Goal: Task Accomplishment & Management: Complete application form

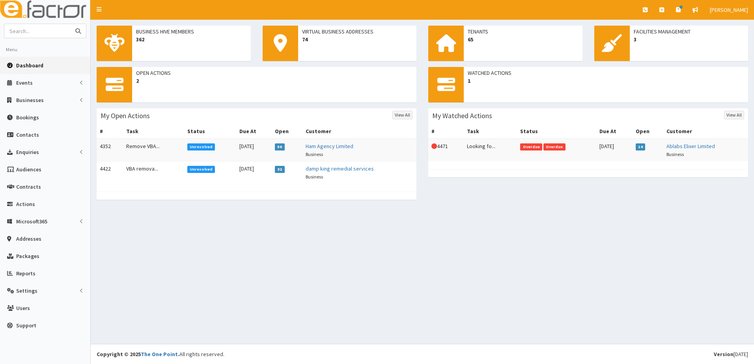
click at [28, 34] on input "text" at bounding box center [37, 31] width 66 height 14
type input "soace between"
click at [70, 24] on button "submit" at bounding box center [78, 31] width 16 height 14
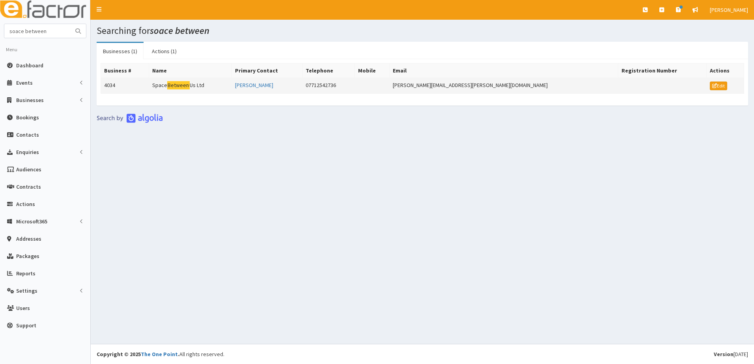
click at [110, 87] on td "4034" at bounding box center [125, 86] width 48 height 16
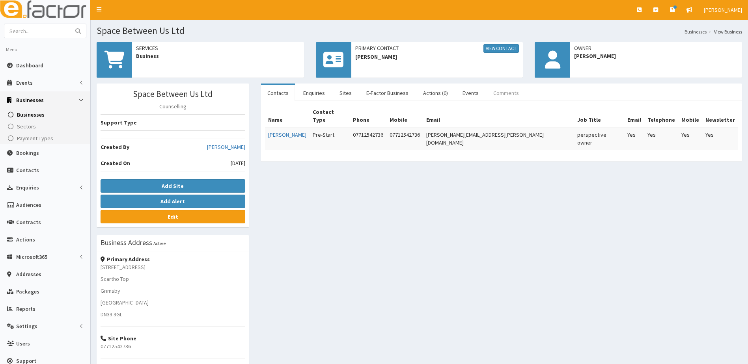
click at [489, 92] on link "Comments" at bounding box center [506, 93] width 38 height 17
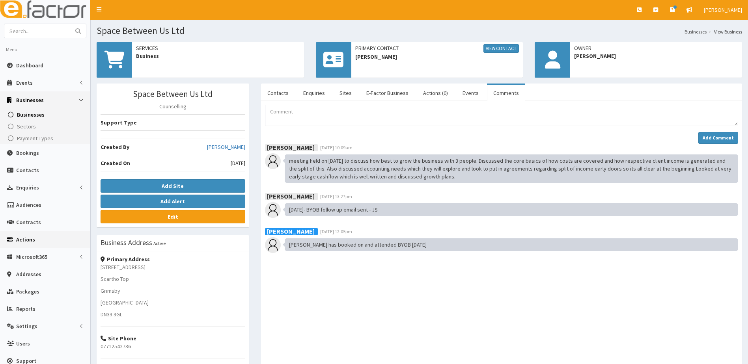
click at [18, 239] on span "Actions" at bounding box center [25, 239] width 19 height 7
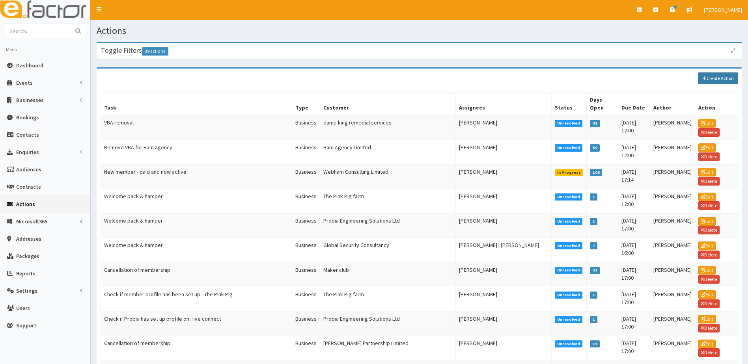
click at [717, 81] on link "Create Action" at bounding box center [718, 79] width 40 height 12
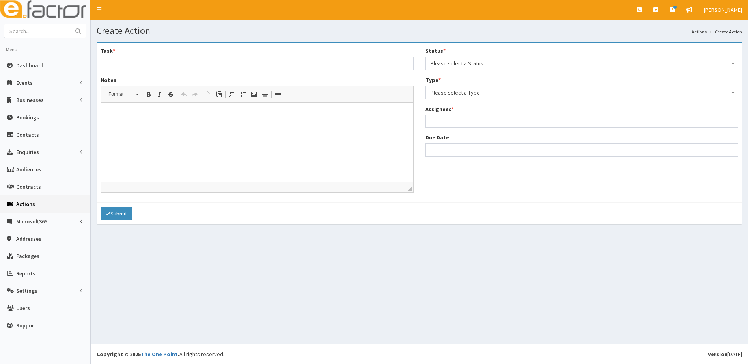
select select
click at [153, 67] on input "Task *" at bounding box center [257, 63] width 313 height 13
type input "Looking for Funding"
click at [455, 115] on span at bounding box center [581, 121] width 313 height 13
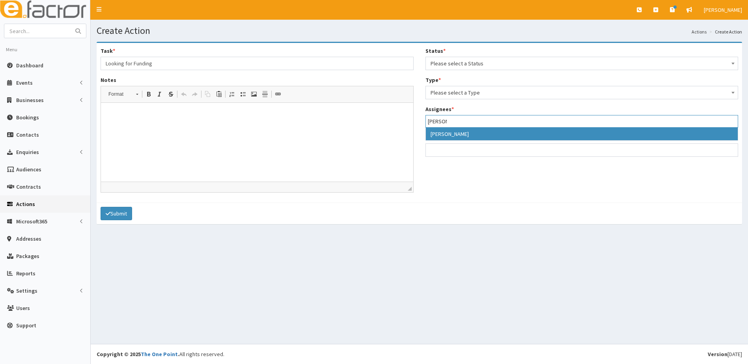
type input "paul"
select select "29"
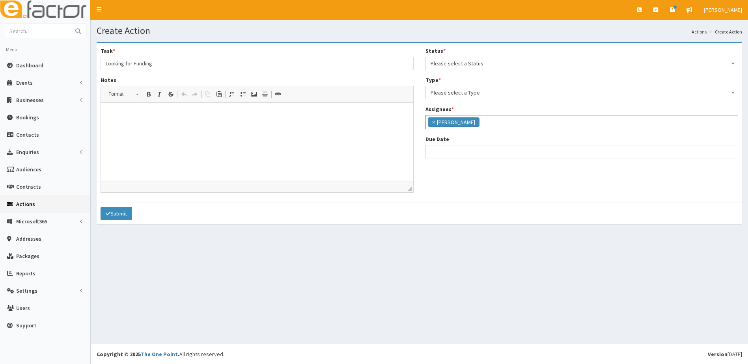
click at [481, 125] on input "search" at bounding box center [491, 121] width 21 height 8
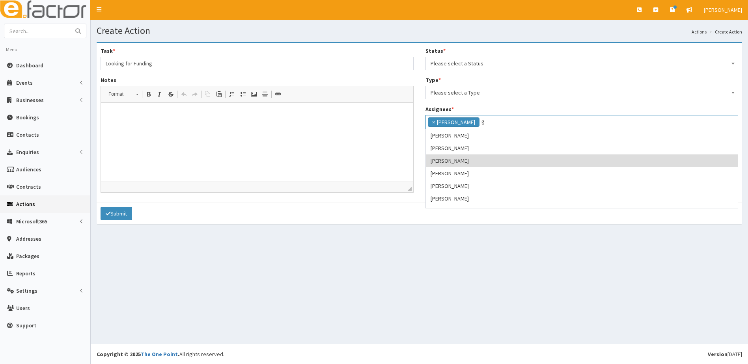
scroll to position [0, 0]
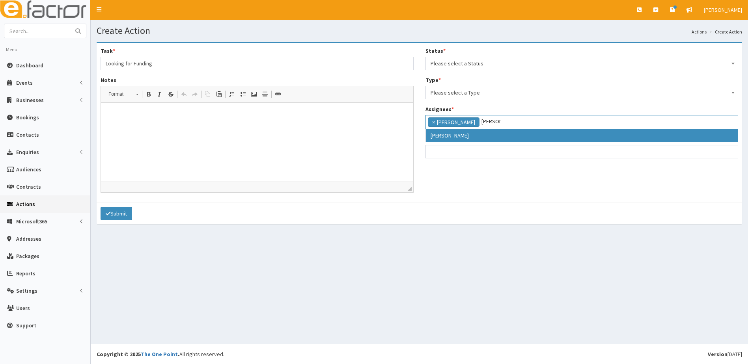
type input "gina"
select select "20"
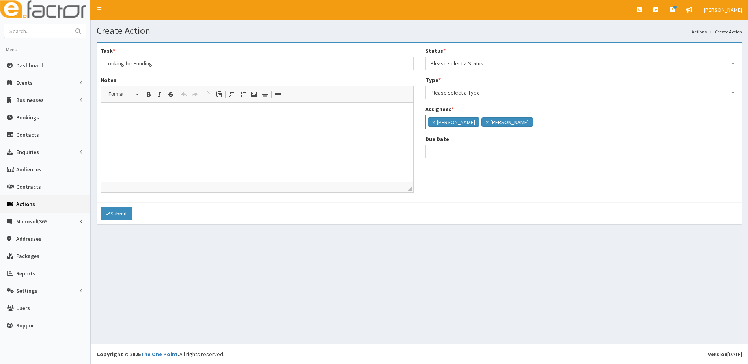
click at [535, 120] on input "search" at bounding box center [545, 121] width 21 height 8
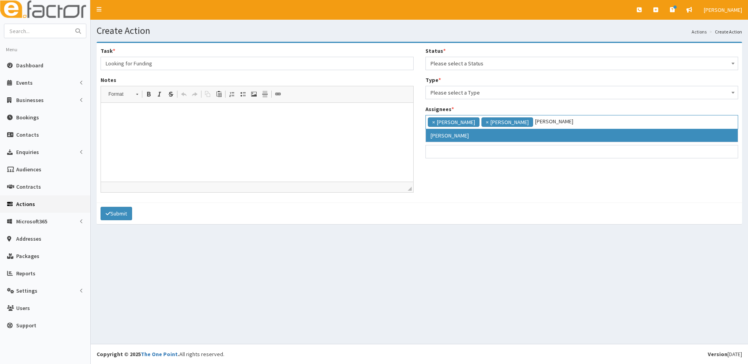
type input "catherine"
select select "10"
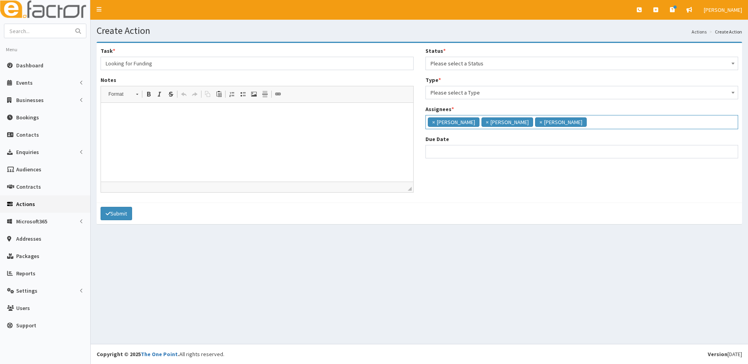
click at [481, 60] on span "Please select a Status" at bounding box center [582, 63] width 303 height 11
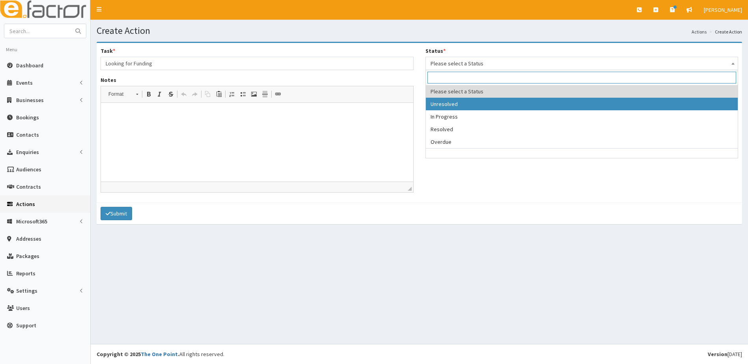
select select "1"
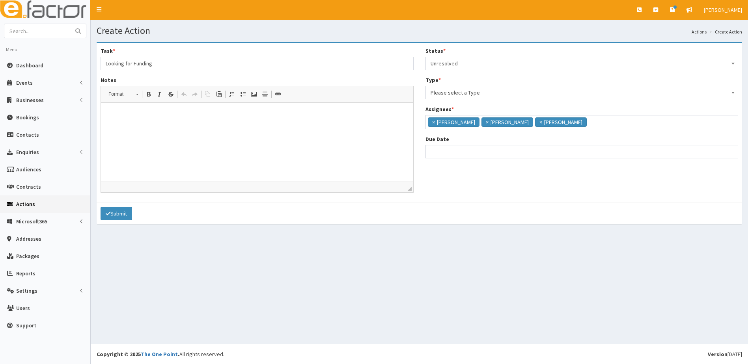
click at [455, 94] on span "Please select a Type" at bounding box center [582, 92] width 303 height 11
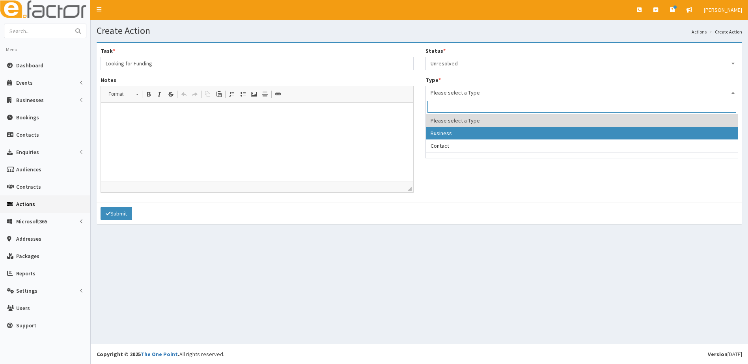
select select "business"
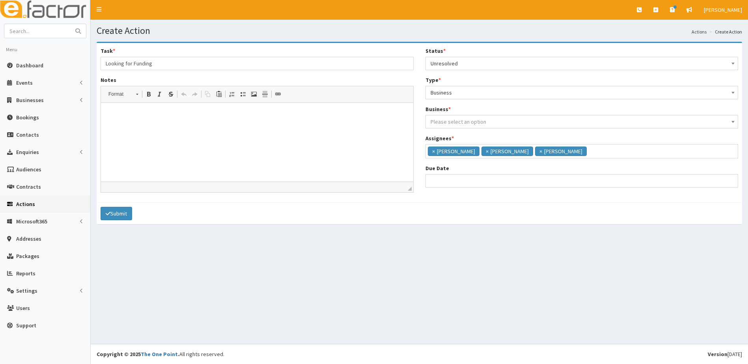
click at [449, 121] on span "Please select an option" at bounding box center [459, 121] width 56 height 7
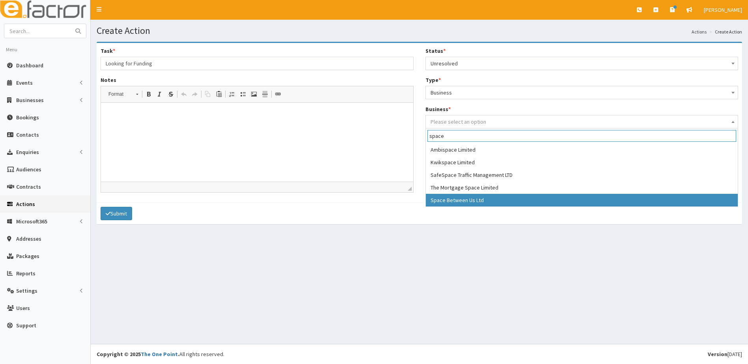
type input "space"
select select "4034"
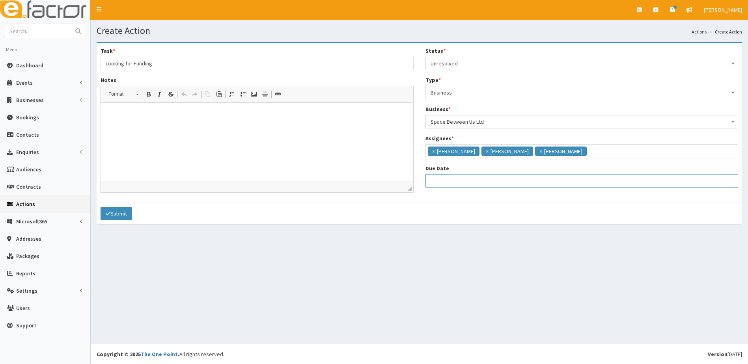
click at [448, 180] on input "Due Date" at bounding box center [581, 180] width 313 height 13
select select "12"
click at [448, 180] on input "Due Date" at bounding box center [581, 180] width 313 height 13
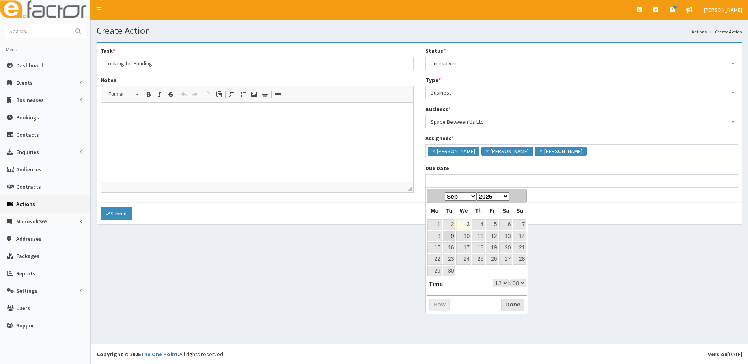
click at [453, 235] on link "9" at bounding box center [449, 236] width 13 height 11
type input "[DATE] 12:00"
select select "12"
click at [505, 302] on button "Done" at bounding box center [512, 305] width 23 height 13
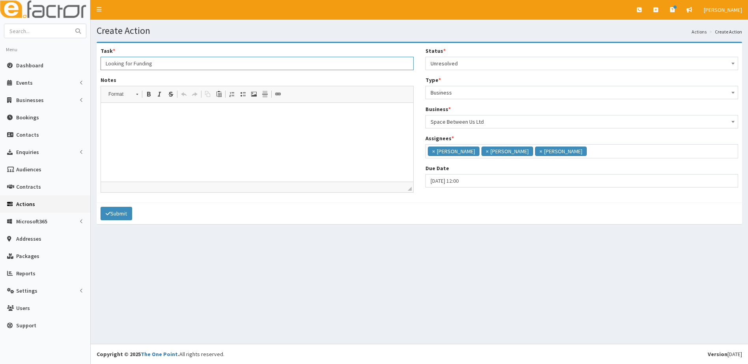
click at [164, 63] on input "Looking for Funding" at bounding box center [257, 63] width 313 height 13
click at [130, 127] on html at bounding box center [257, 115] width 312 height 24
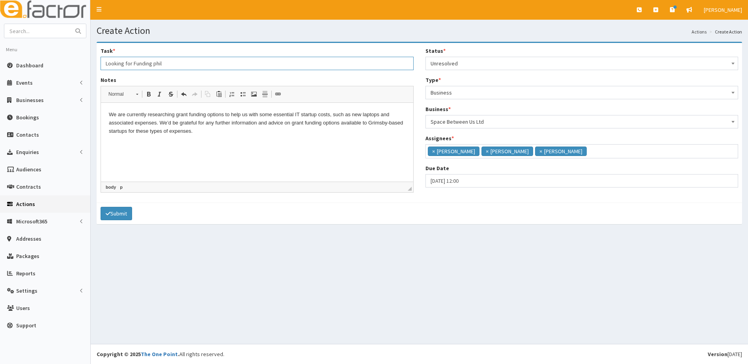
click at [164, 62] on input "Looking for Funding phil" at bounding box center [257, 63] width 313 height 13
type input "Looking for Funding - [PERSON_NAME]"
click at [211, 131] on p "We are currently researching grant funding options to help us with some essenti…" at bounding box center [257, 123] width 297 height 24
click at [114, 214] on button "Submit" at bounding box center [117, 213] width 32 height 13
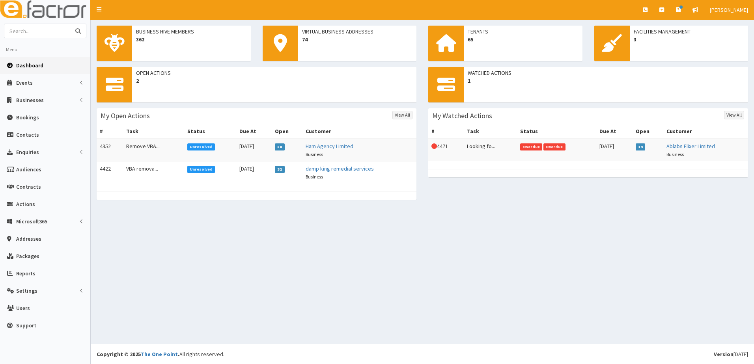
click at [40, 33] on input "text" at bounding box center [37, 31] width 66 height 14
type input "space between"
click at [70, 24] on button "submit" at bounding box center [78, 31] width 16 height 14
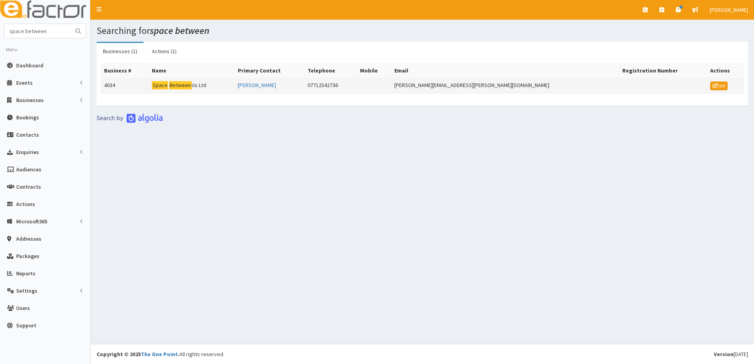
click at [108, 88] on td "4034" at bounding box center [125, 86] width 48 height 16
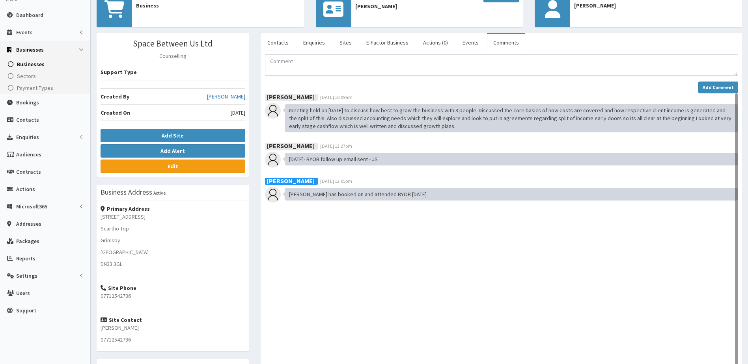
scroll to position [116, 0]
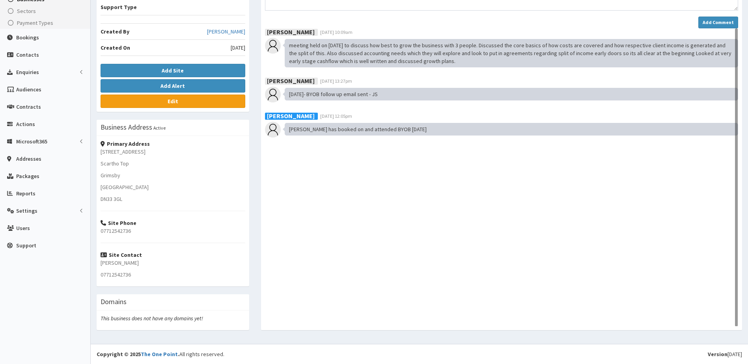
click at [138, 234] on p "07712542736" at bounding box center [173, 231] width 145 height 8
drag, startPoint x: 138, startPoint y: 230, endPoint x: 101, endPoint y: 231, distance: 37.1
click at [101, 231] on p "07712542736" at bounding box center [173, 231] width 145 height 8
copy p "07712542736"
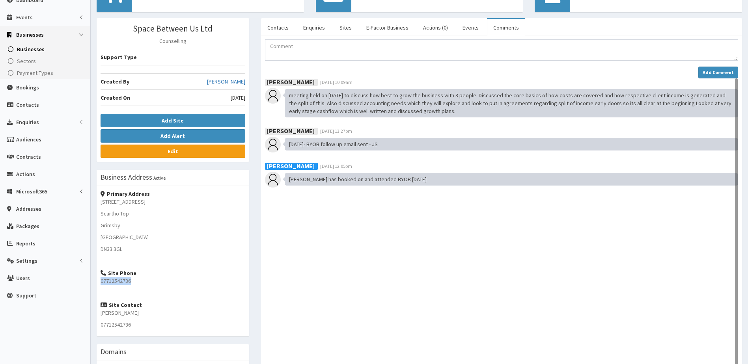
scroll to position [0, 0]
